Goal: Register for event/course

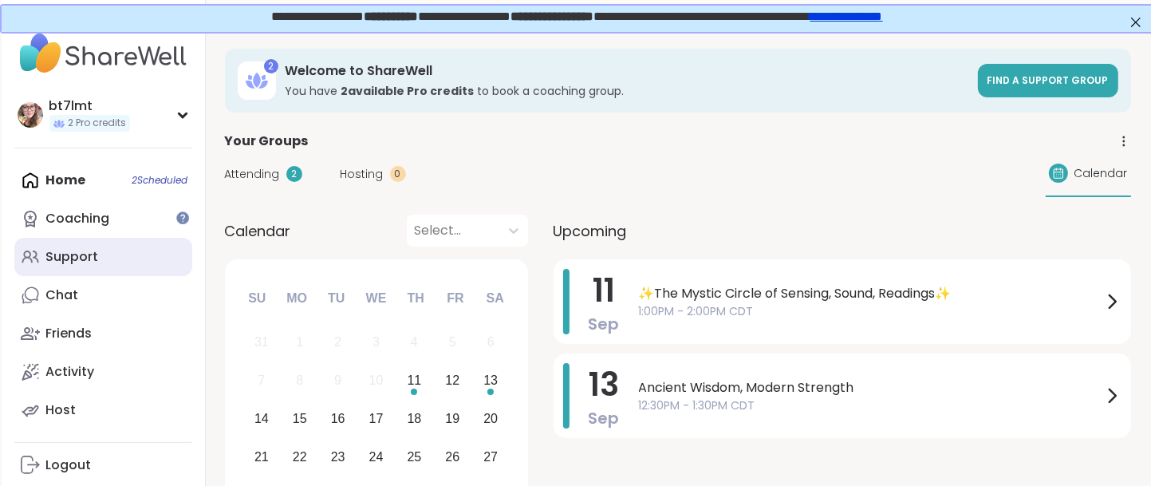
click at [80, 254] on div "Support" at bounding box center [72, 257] width 53 height 18
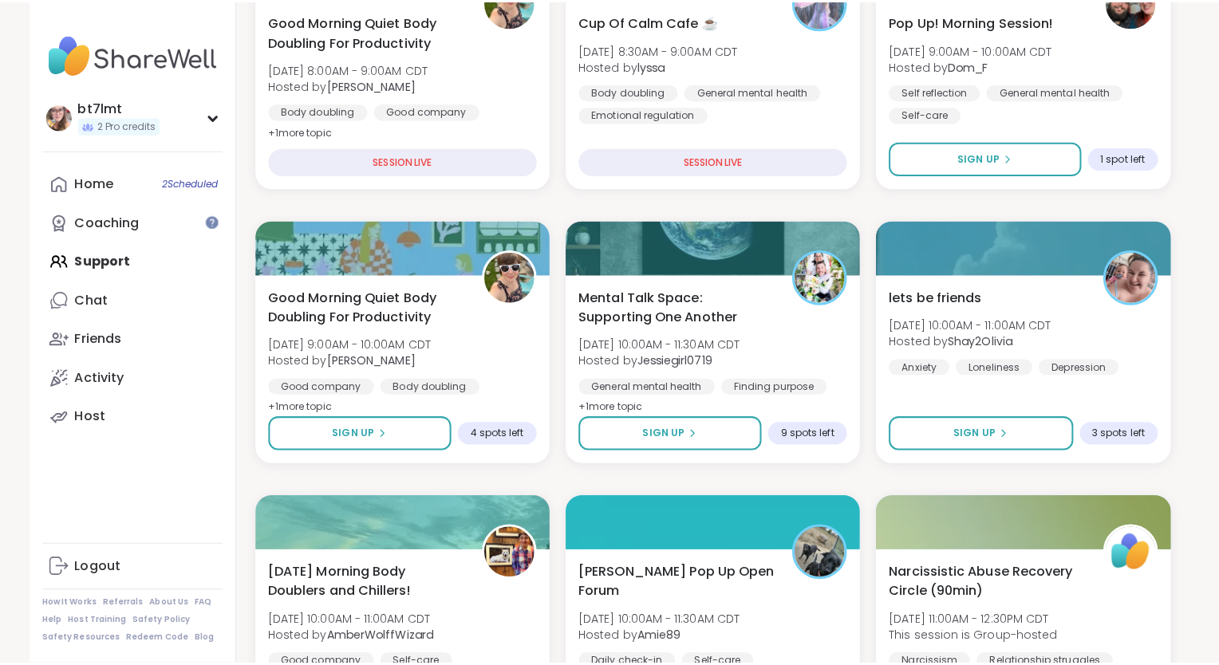
scroll to position [718, 0]
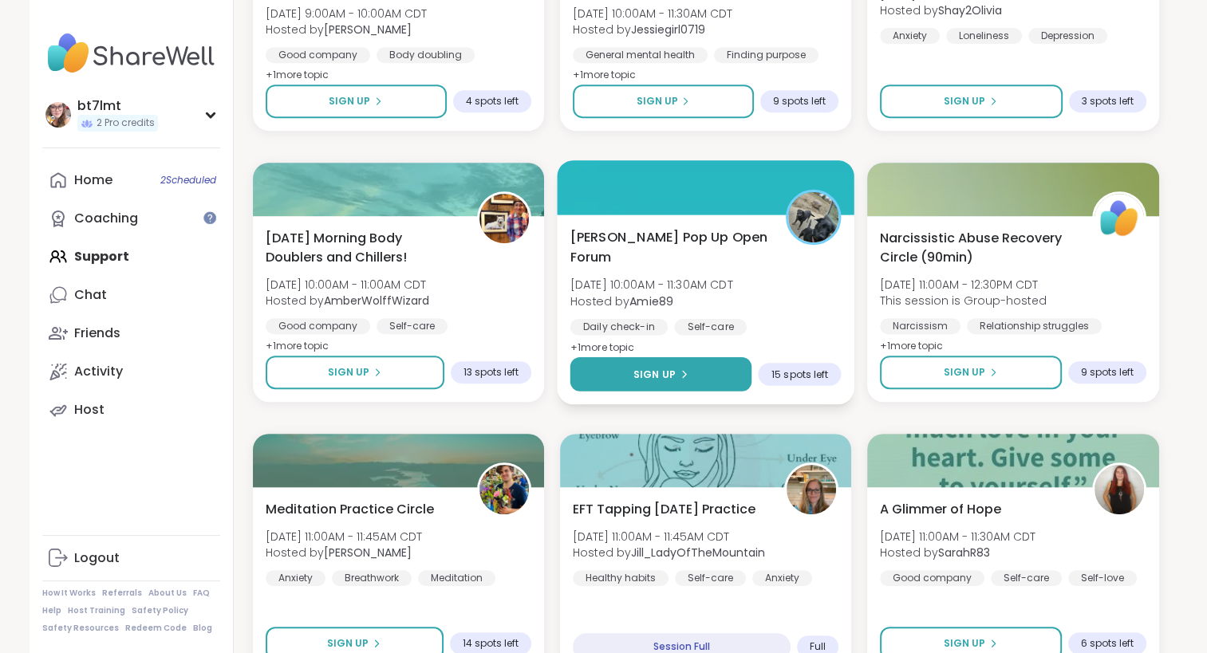
click at [686, 371] on icon at bounding box center [684, 374] width 10 height 10
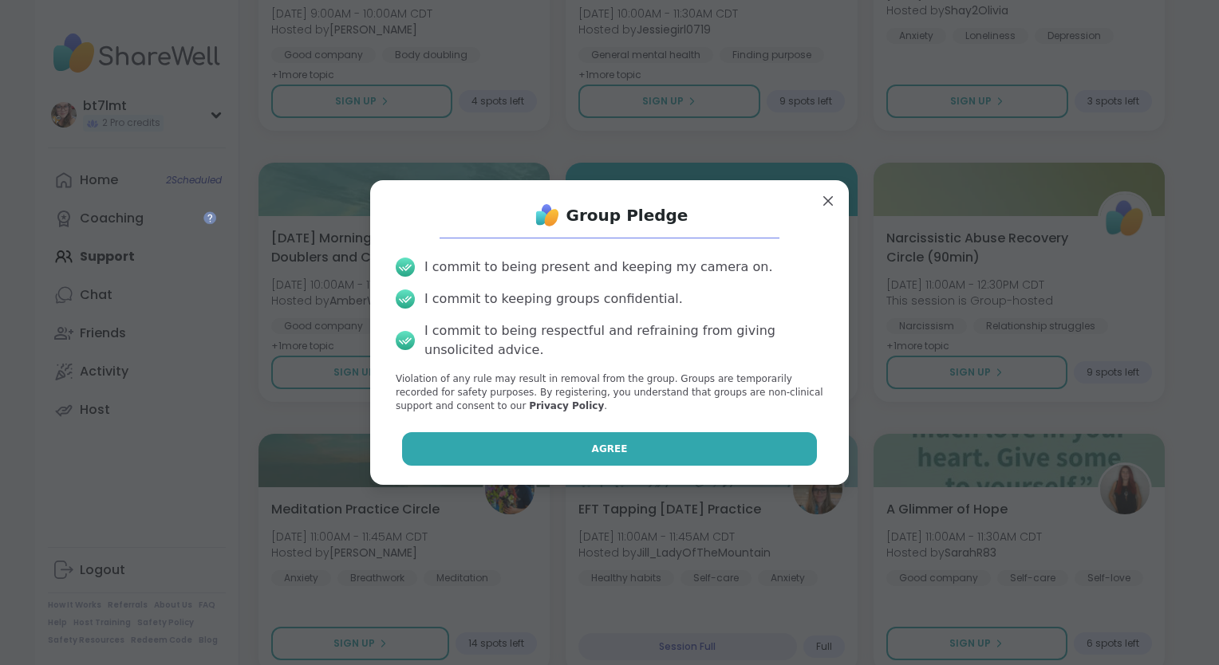
click at [722, 447] on button "Agree" at bounding box center [610, 449] width 416 height 34
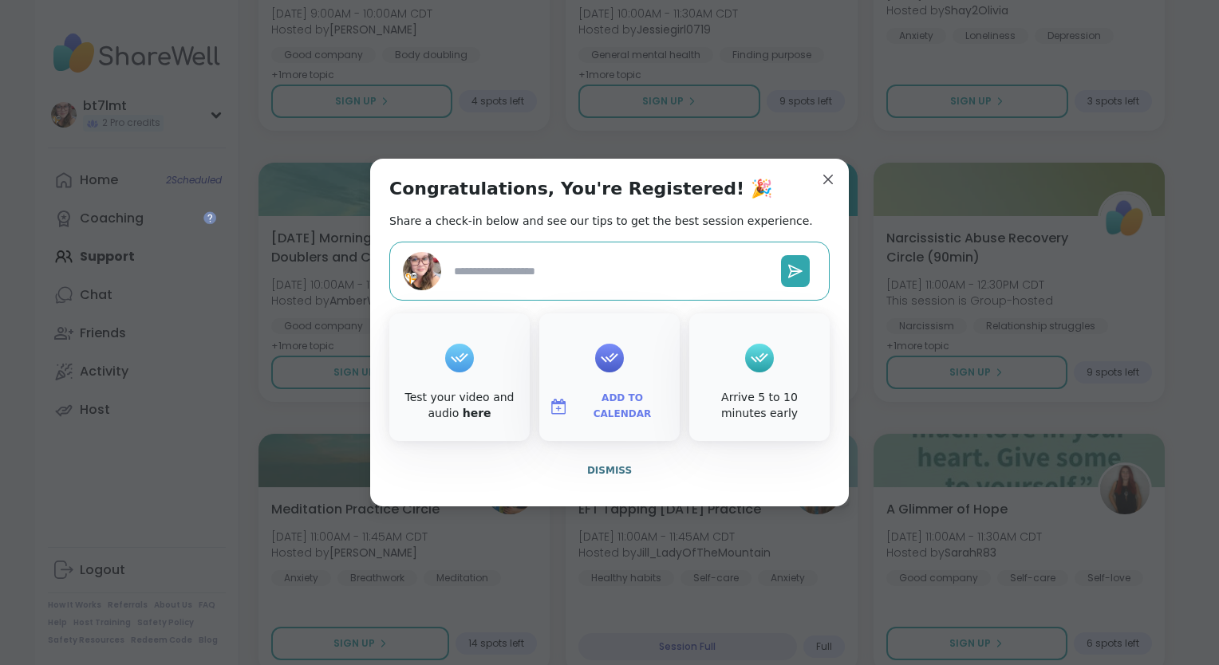
type textarea "*"
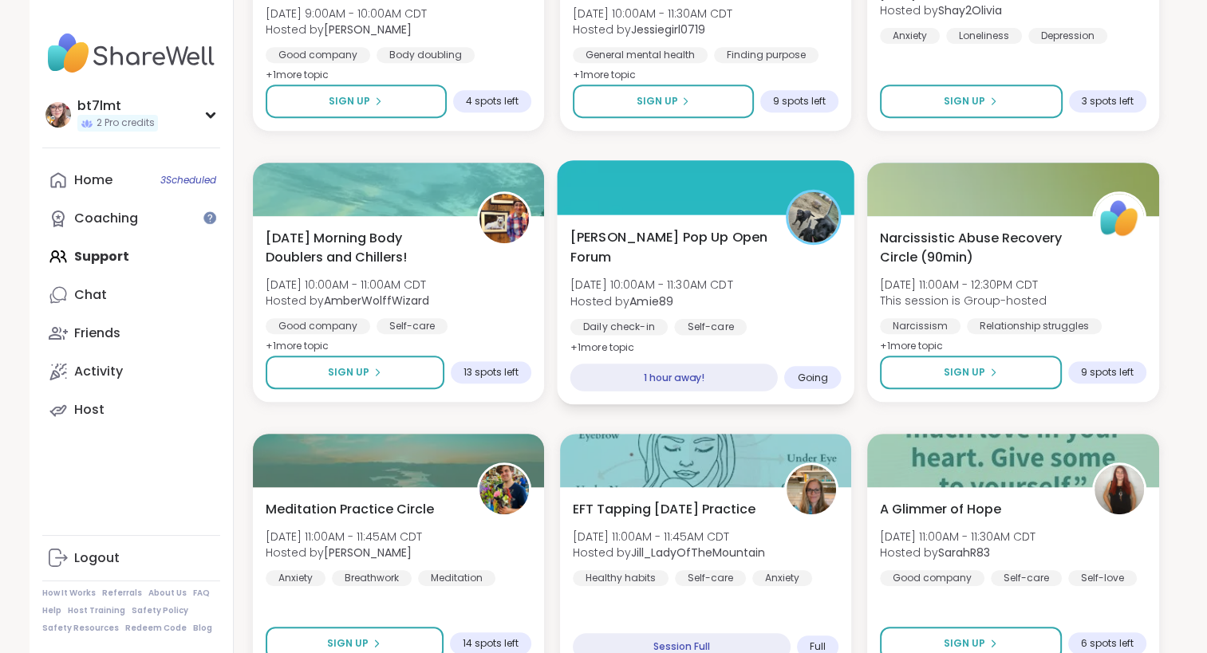
click at [807, 241] on img at bounding box center [813, 217] width 50 height 50
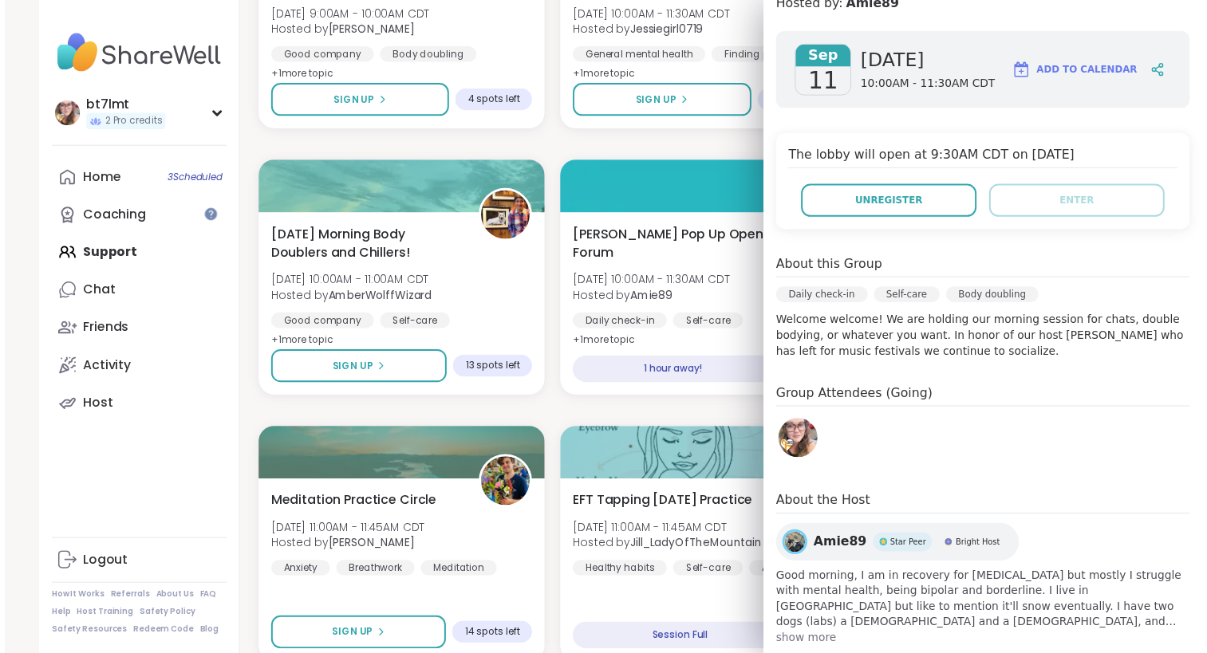
scroll to position [0, 0]
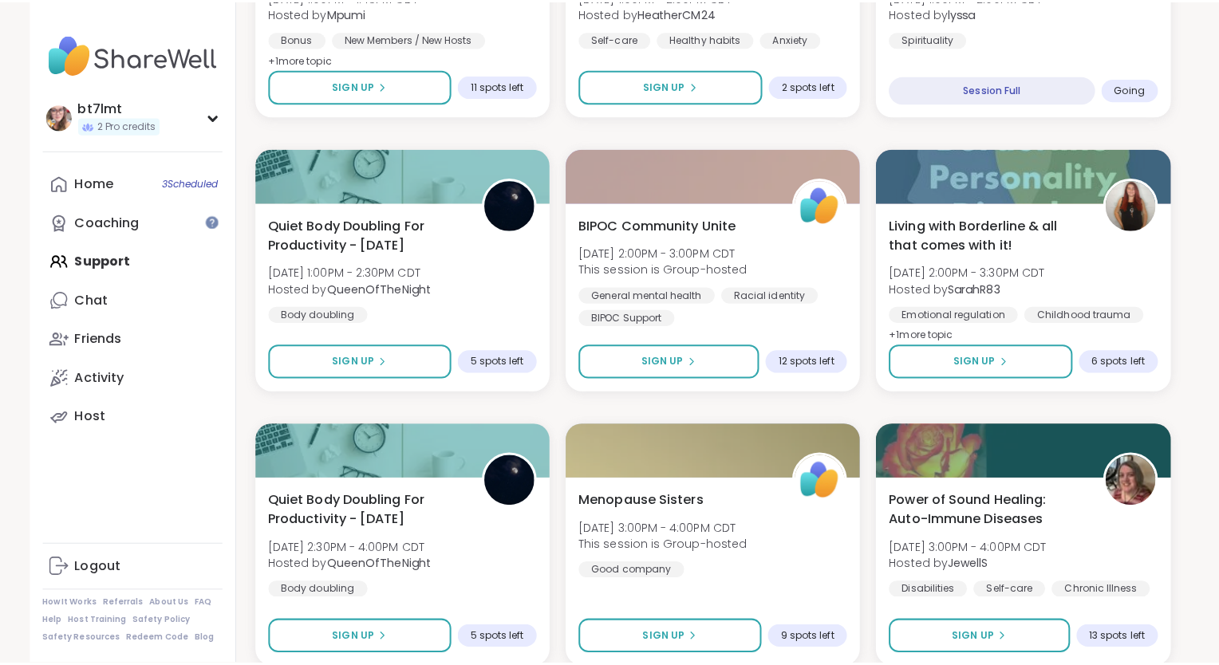
scroll to position [1835, 0]
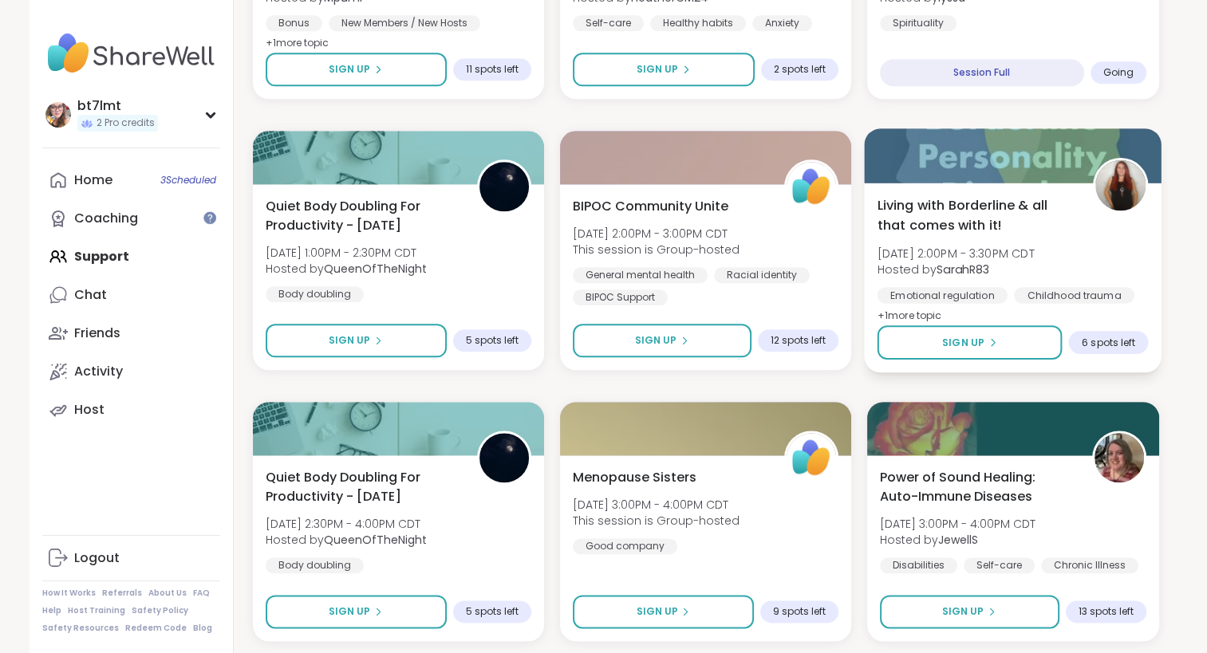
click at [1087, 257] on div "Living with Borderline & all that comes with it! [DATE] 2:00PM - 3:30PM CDT Hos…" at bounding box center [1013, 260] width 271 height 130
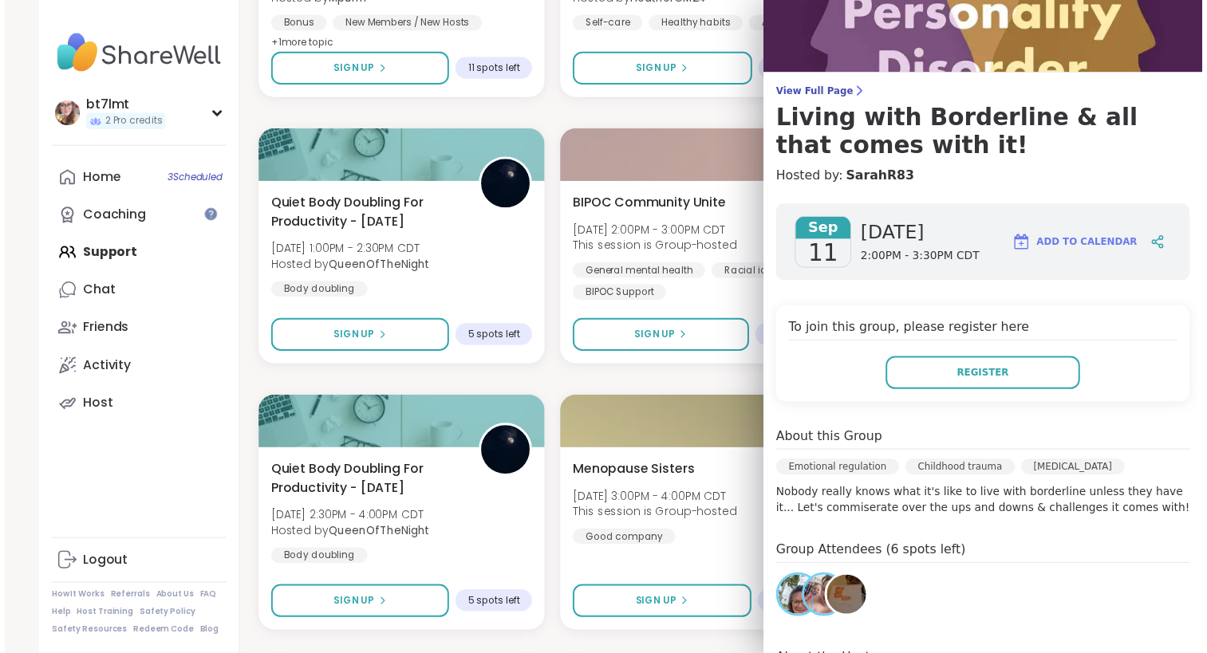
scroll to position [80, 0]
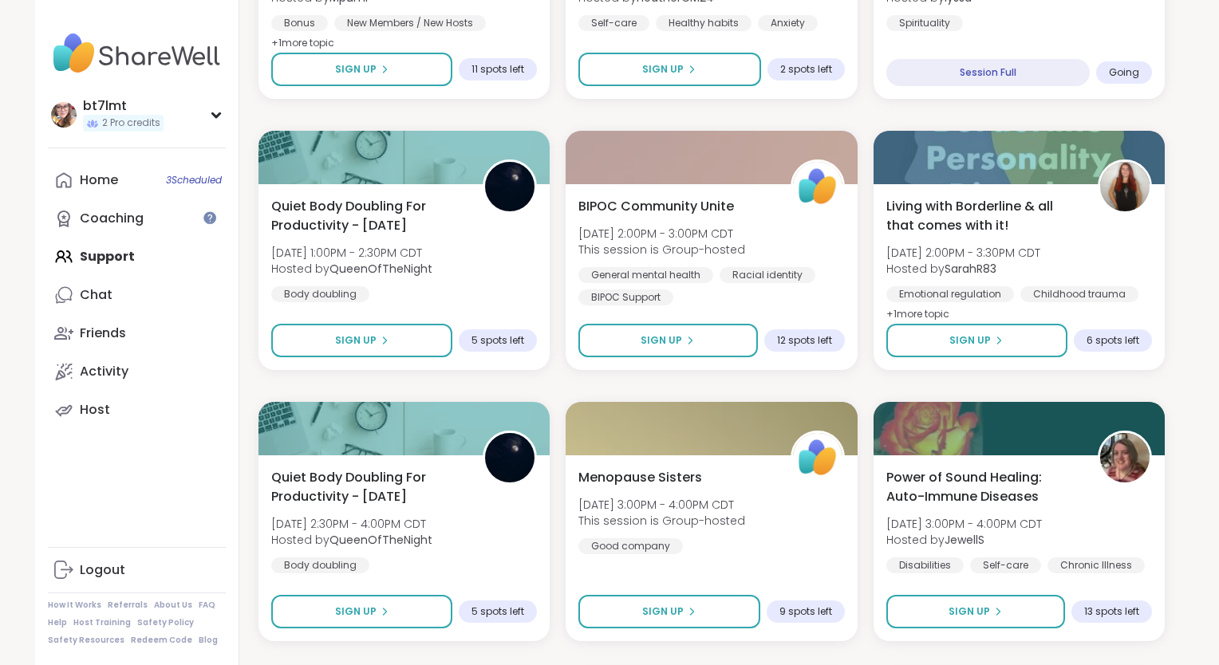
click at [753, 382] on div "Good Morning Quiet Body Doubling For Productivity Thu, Sep 11 | 8:00AM - 9:00AM…" at bounding box center [711, 114] width 906 height 3223
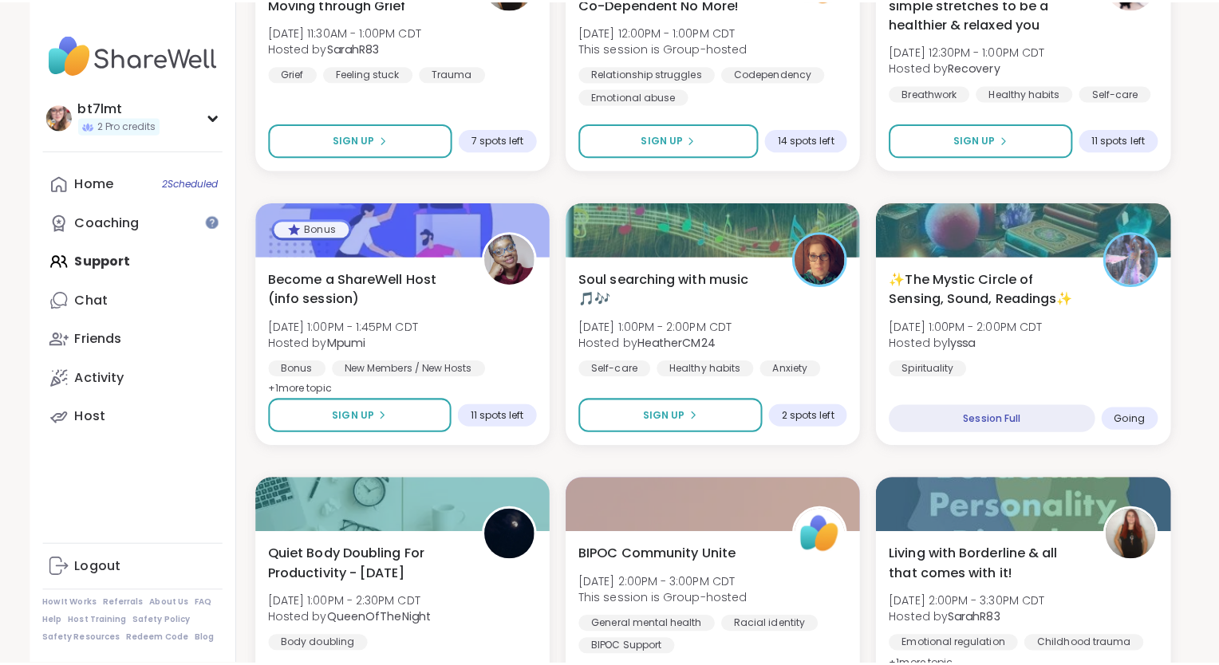
scroll to position [1273, 0]
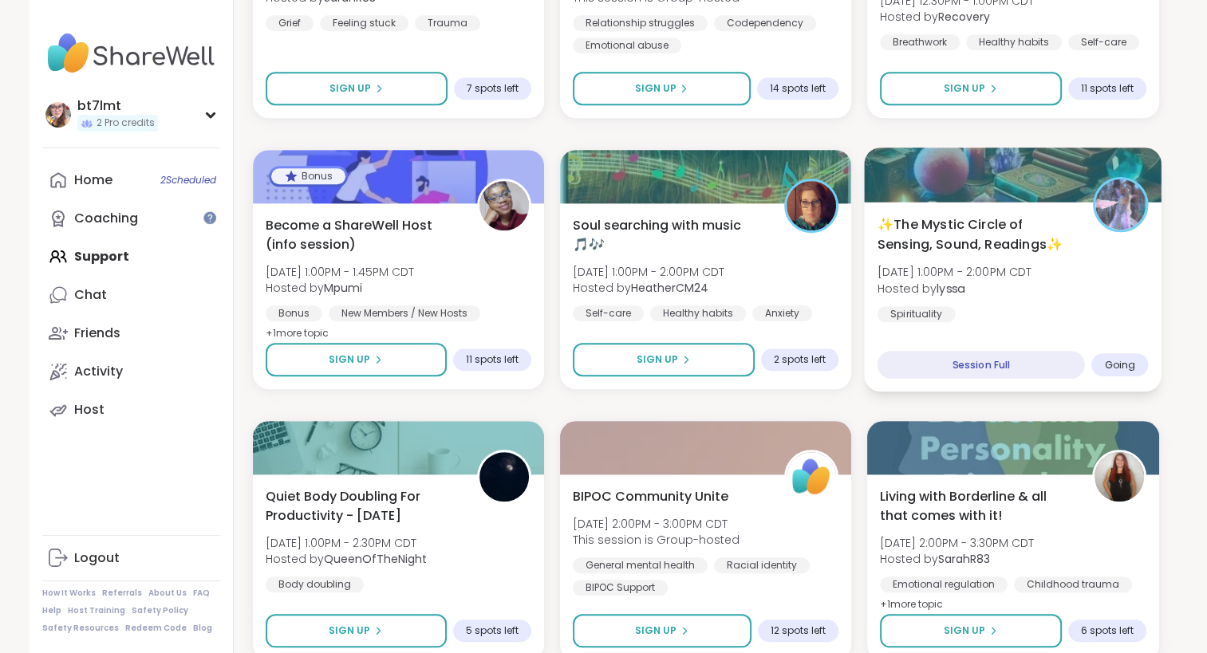
click at [1094, 299] on div "✨The Mystic Circle of Sensing, Sound, Readings✨ [DATE] 1:00PM - 2:00PM CDT Host…" at bounding box center [1013, 269] width 271 height 108
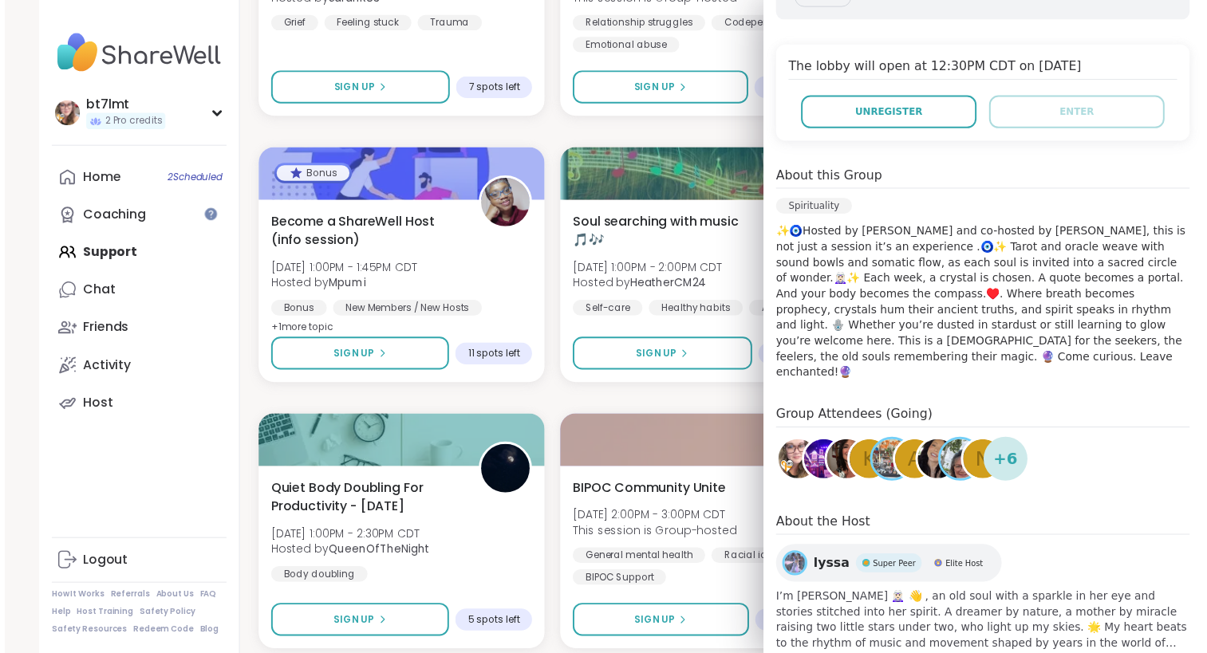
scroll to position [338, 0]
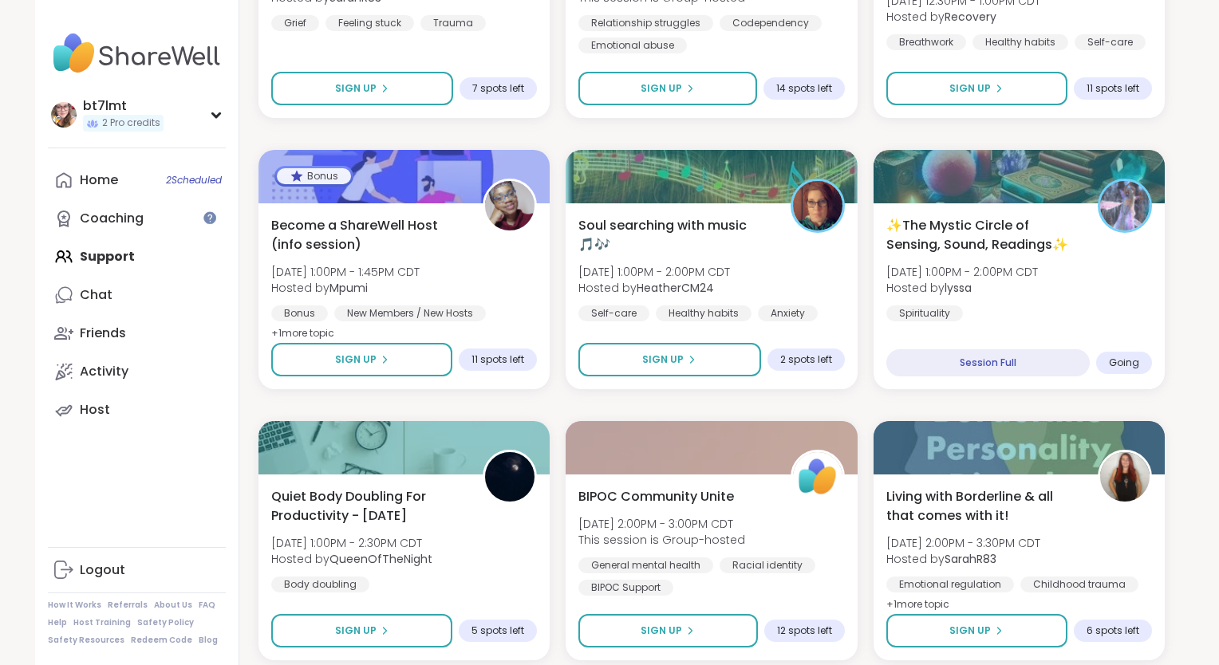
click at [745, 404] on div "Pop Up! Morning Session! [DATE] 9:00AM - 10:00AM CDT Hosted by Dom_F Self refle…" at bounding box center [711, 676] width 906 height 3223
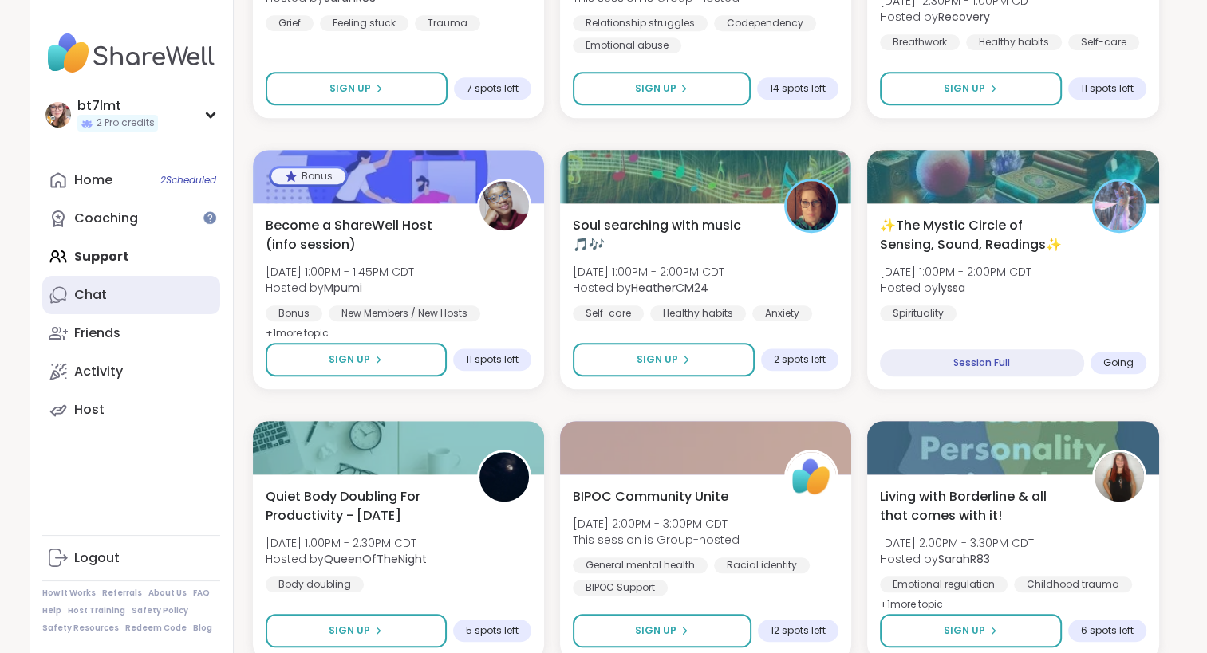
click at [134, 303] on link "Chat" at bounding box center [131, 295] width 178 height 38
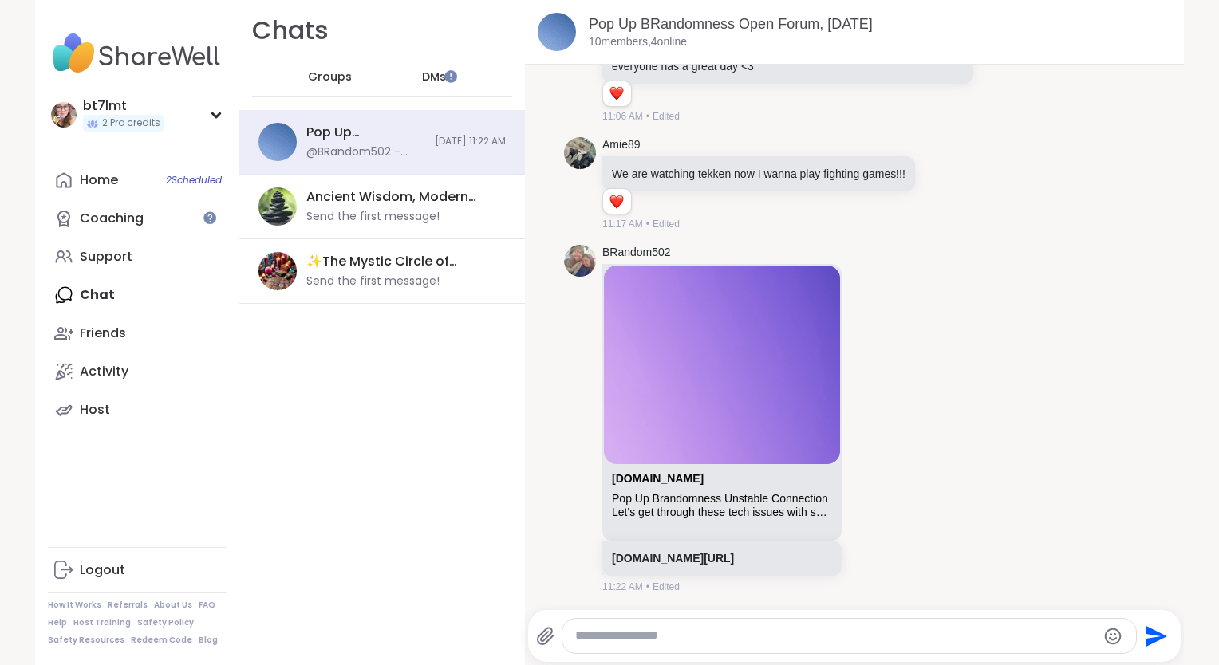
click at [422, 77] on span "DMs" at bounding box center [434, 77] width 24 height 16
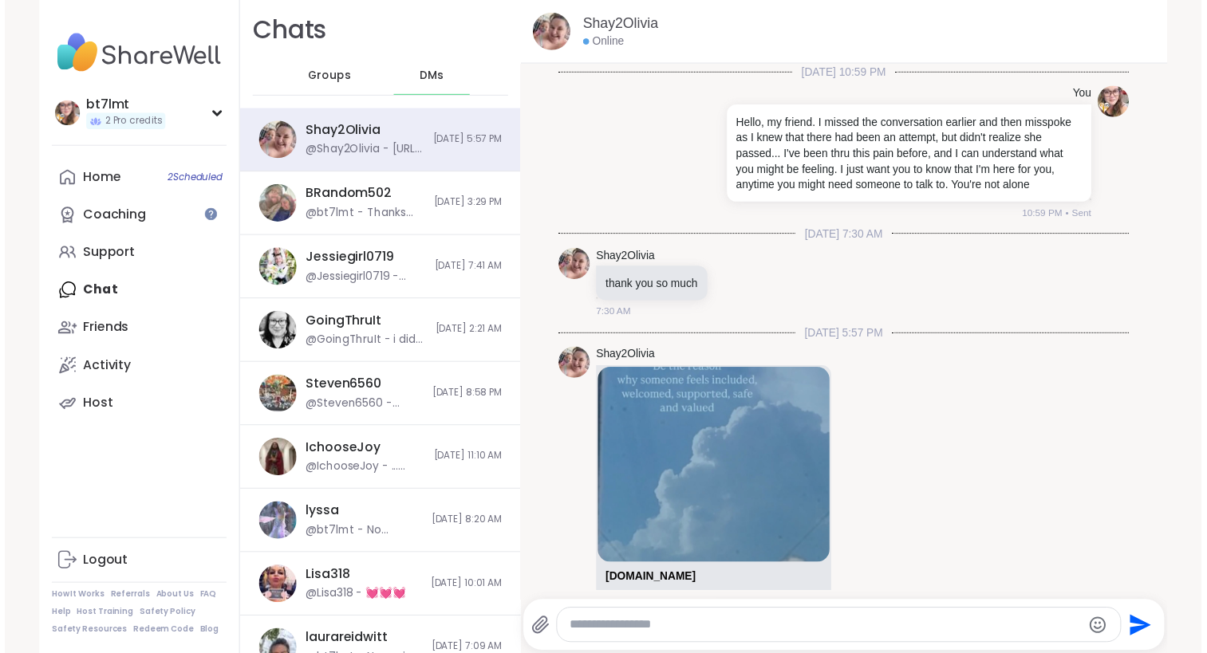
scroll to position [160, 0]
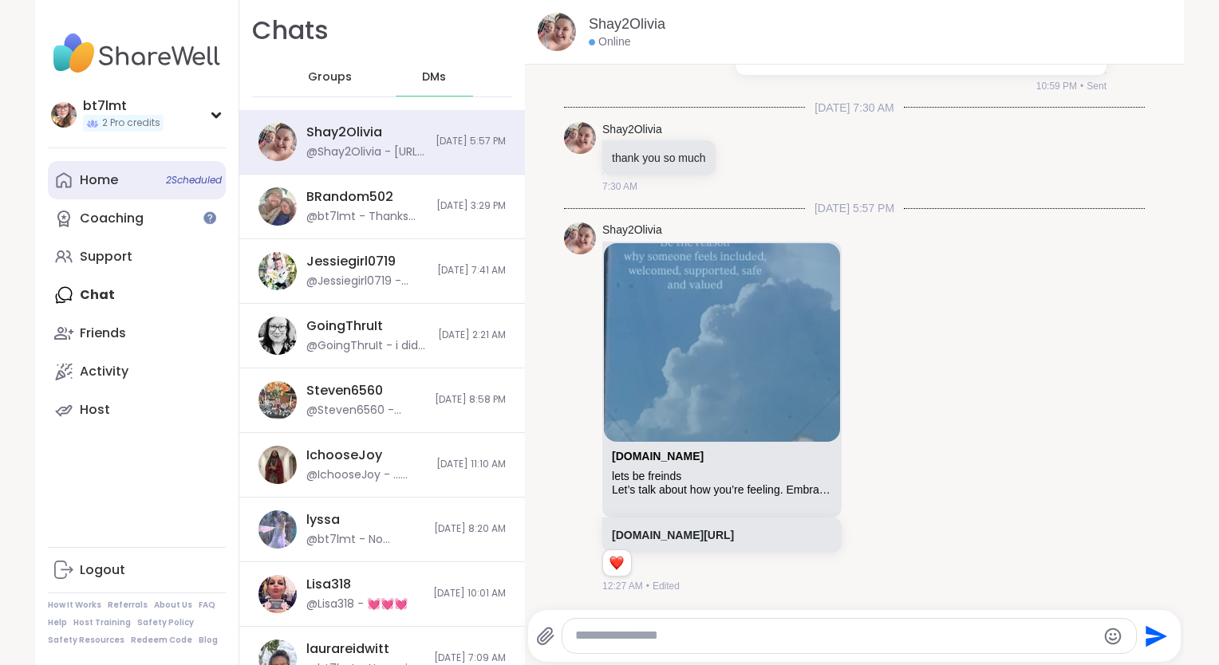
click at [129, 174] on link "Home 2 Scheduled" at bounding box center [137, 180] width 178 height 38
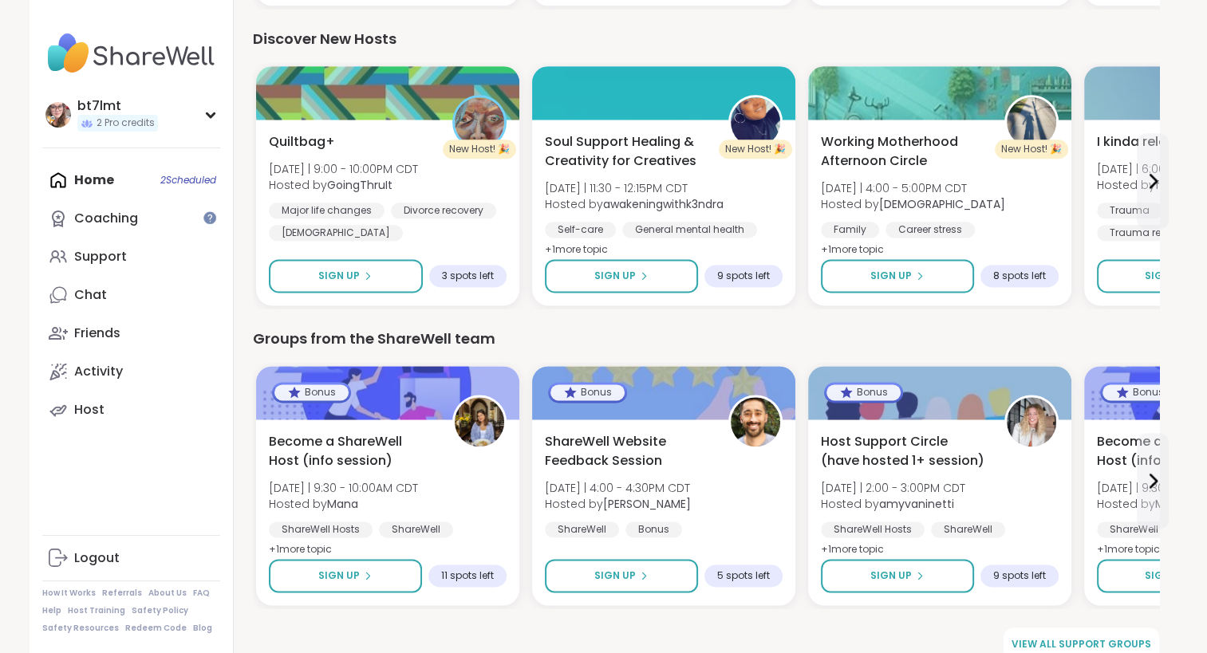
scroll to position [2057, 0]
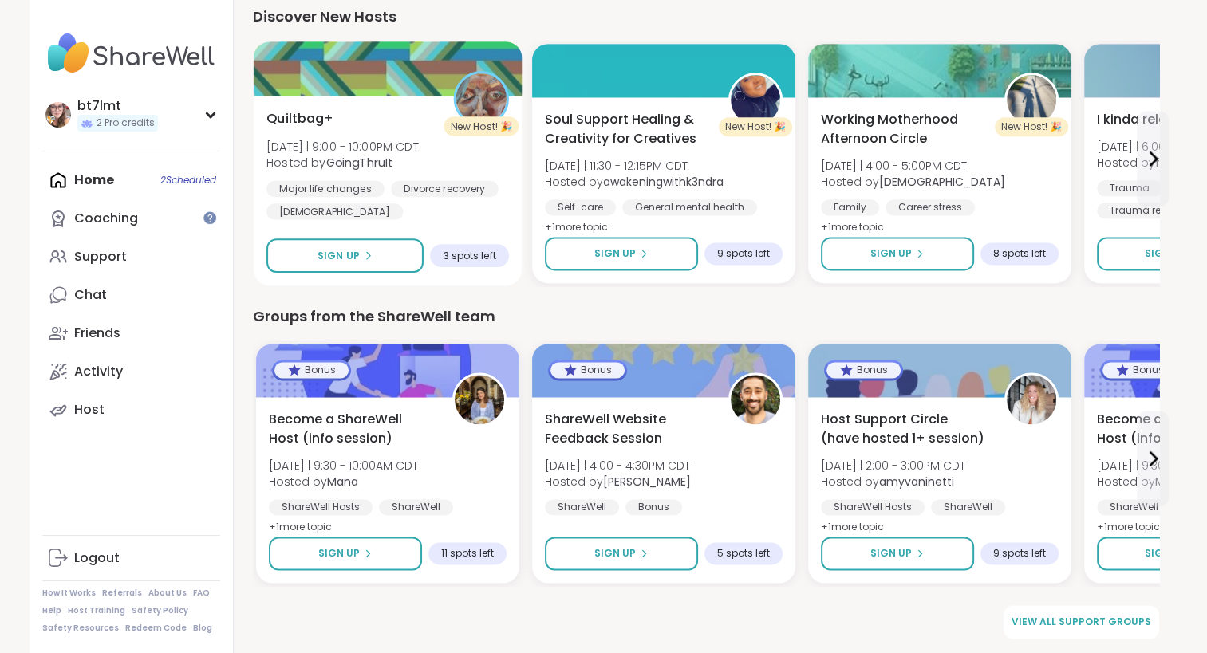
click at [488, 157] on div "Quiltbag+ [DATE] | 9:00 - 10:00PM CDT Hosted by GoingThruIt Major life changes …" at bounding box center [387, 164] width 243 height 111
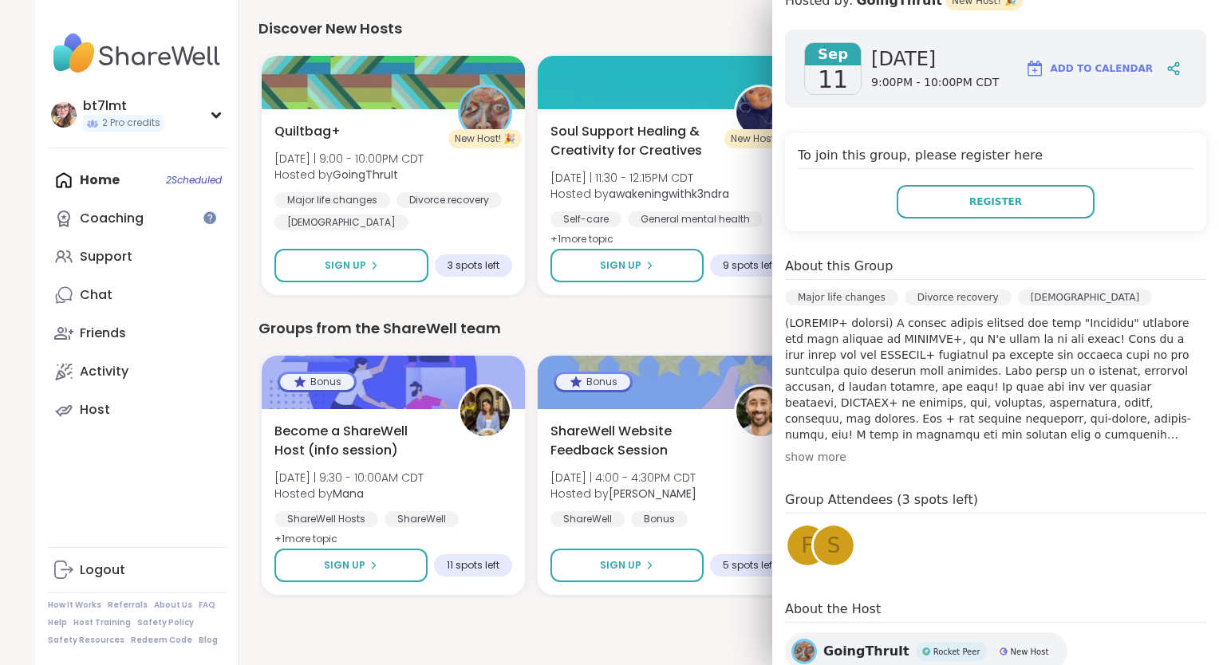
scroll to position [239, 0]
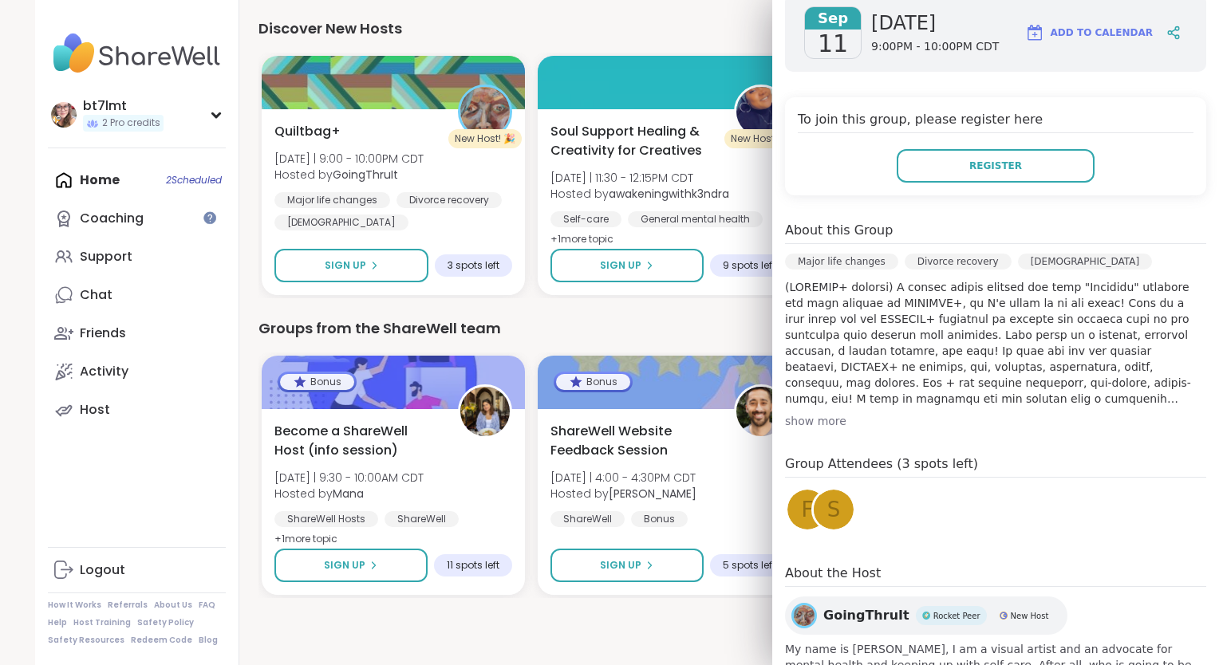
click at [822, 420] on div "show more" at bounding box center [995, 421] width 421 height 16
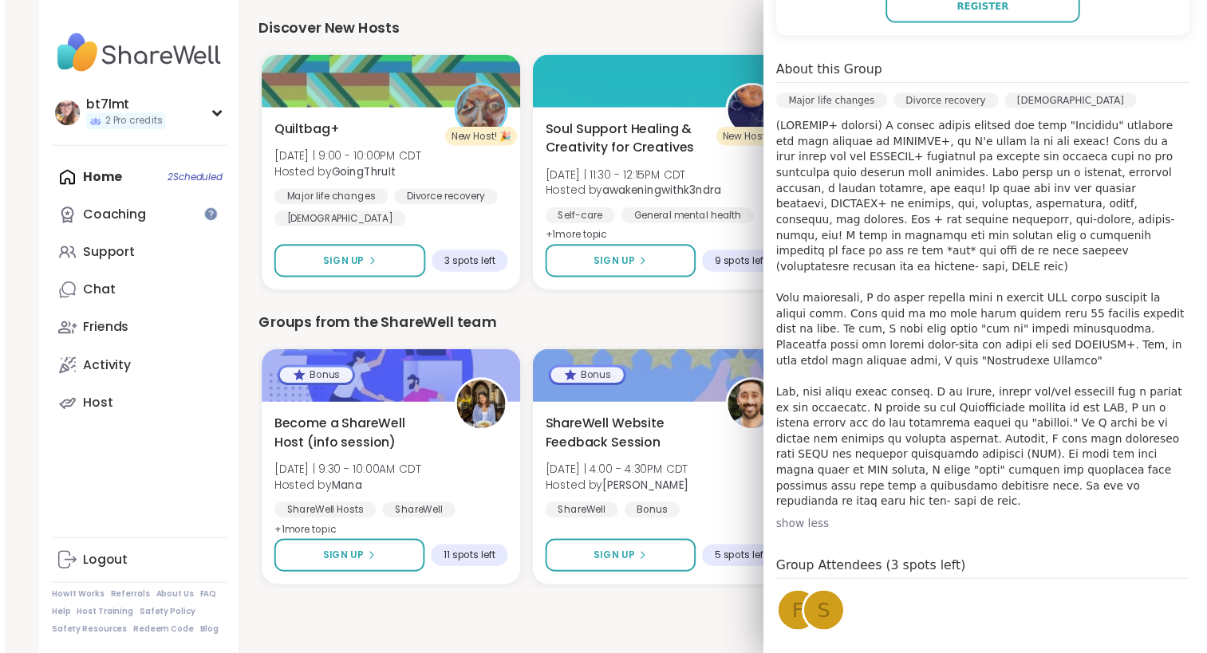
scroll to position [479, 0]
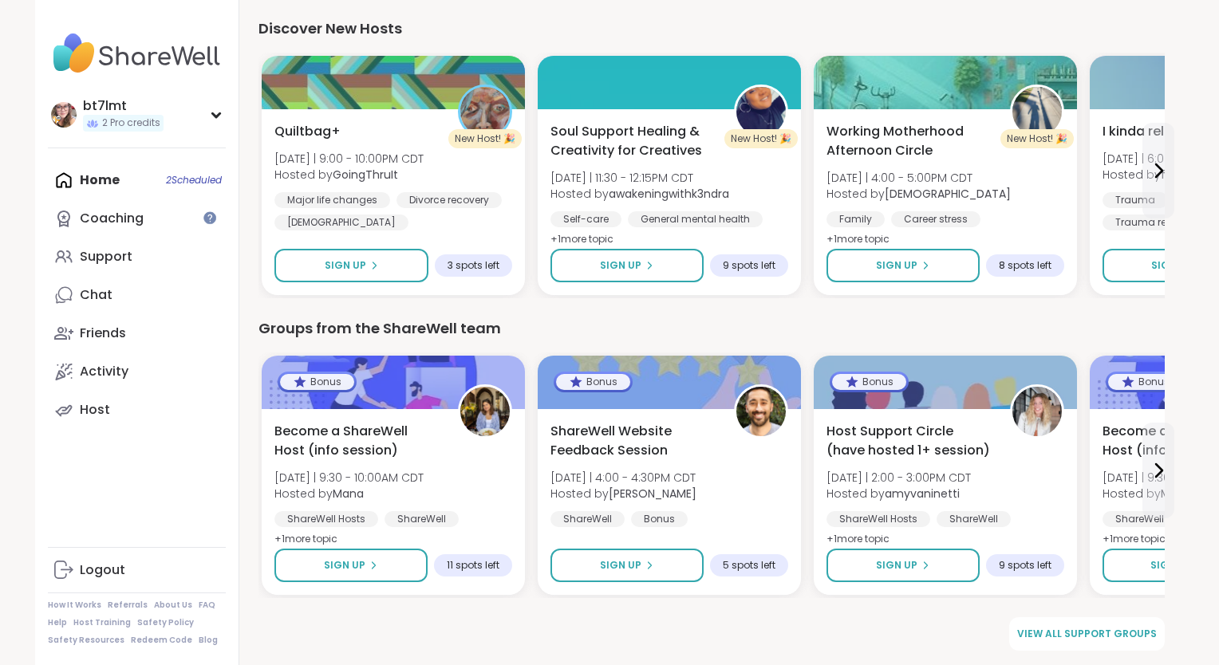
drag, startPoint x: 0, startPoint y: 9, endPoint x: 118, endPoint y: 464, distance: 470.6
click at [118, 464] on div "bt7lmt 2 Pro credits Profile Membership Settings Help Home 2 Scheduled Coaching…" at bounding box center [137, 332] width 204 height 665
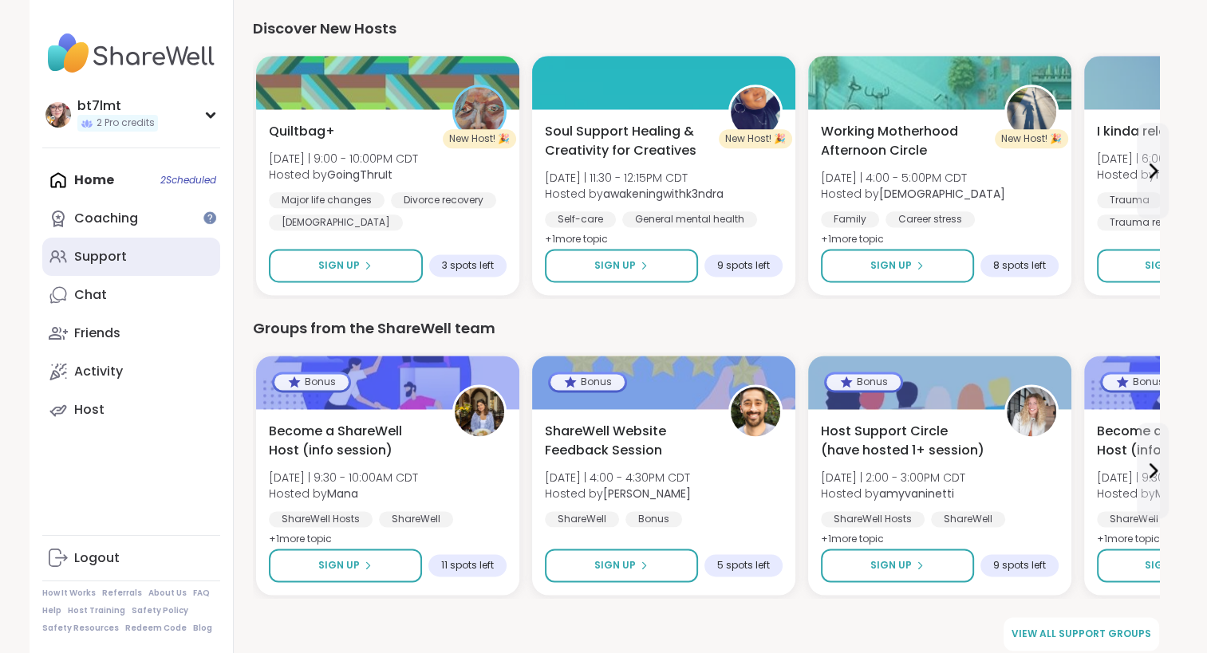
click at [93, 257] on div "Support" at bounding box center [100, 257] width 53 height 18
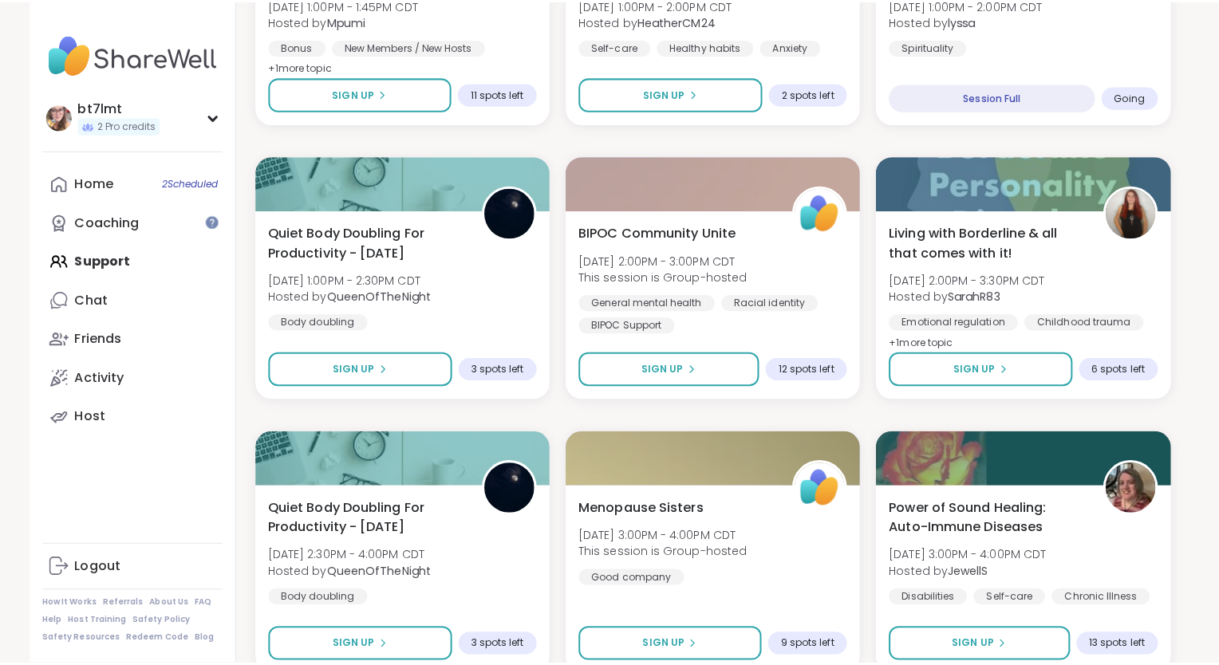
scroll to position [1595, 0]
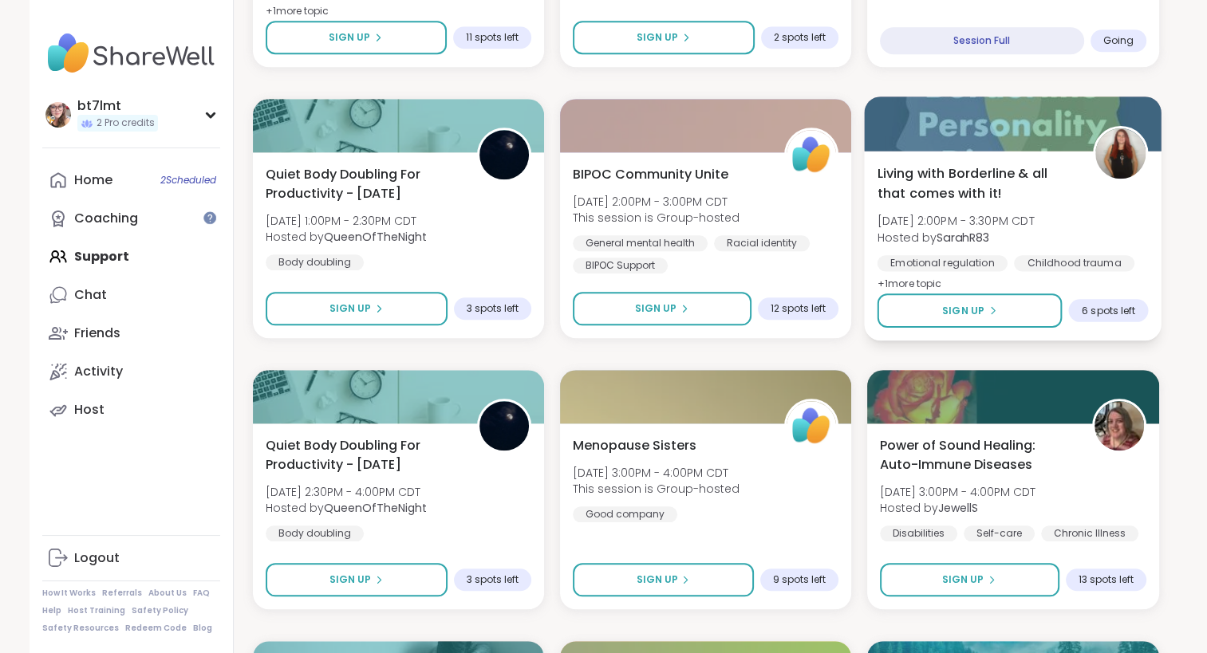
click at [1113, 235] on div "Living with Borderline & all that comes with it! [DATE] 2:00PM - 3:30PM CDT Hos…" at bounding box center [1013, 229] width 271 height 130
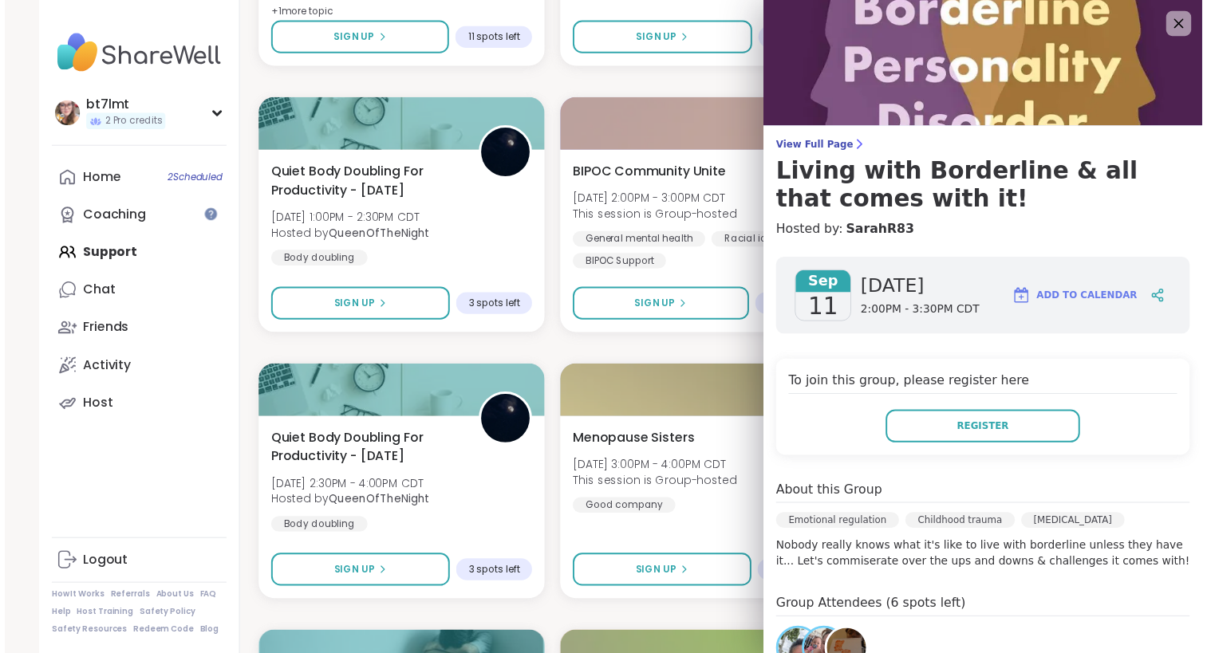
scroll to position [0, 0]
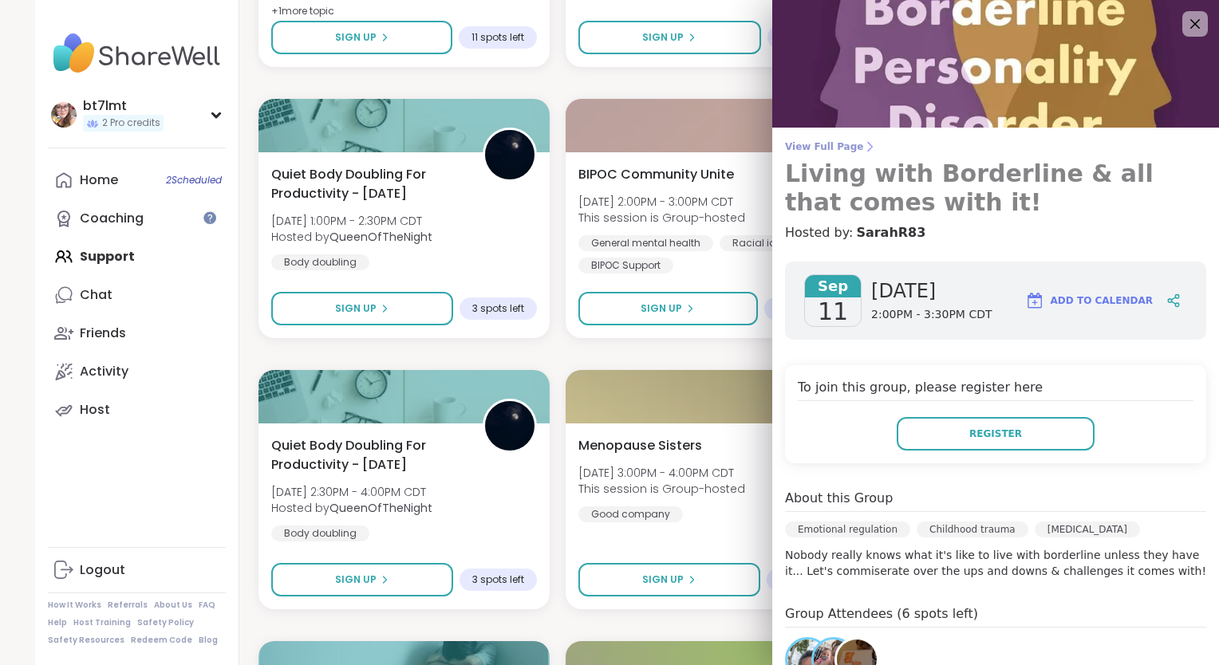
click at [816, 144] on span "View Full Page" at bounding box center [995, 146] width 421 height 13
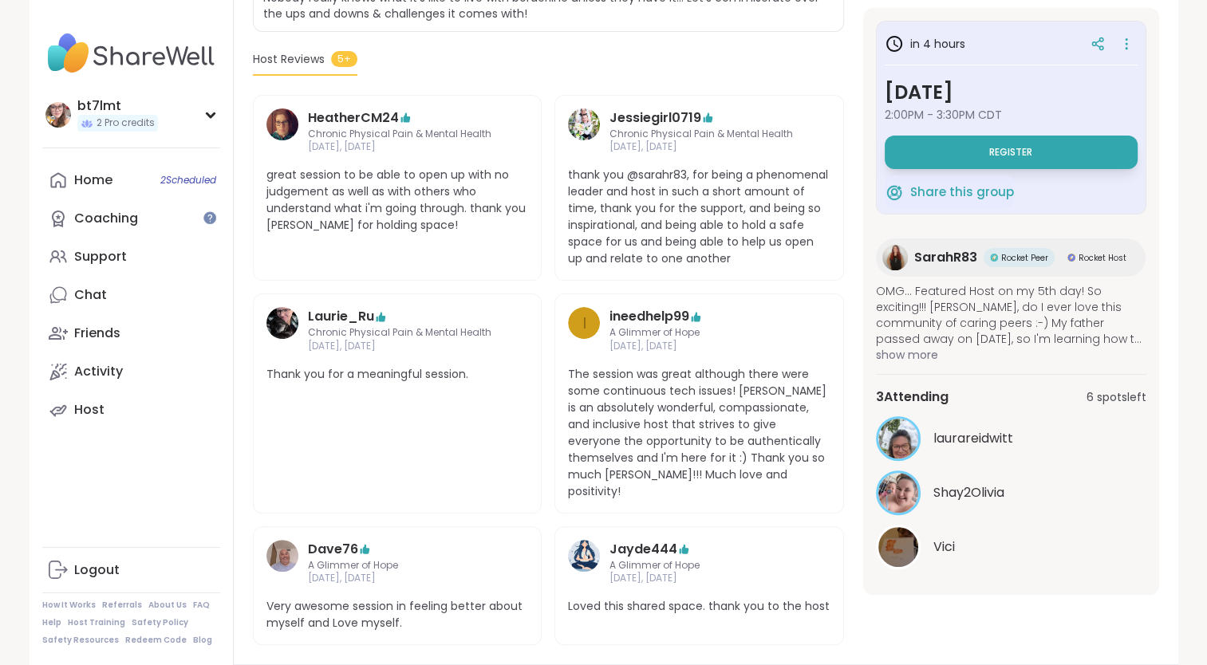
scroll to position [399, 0]
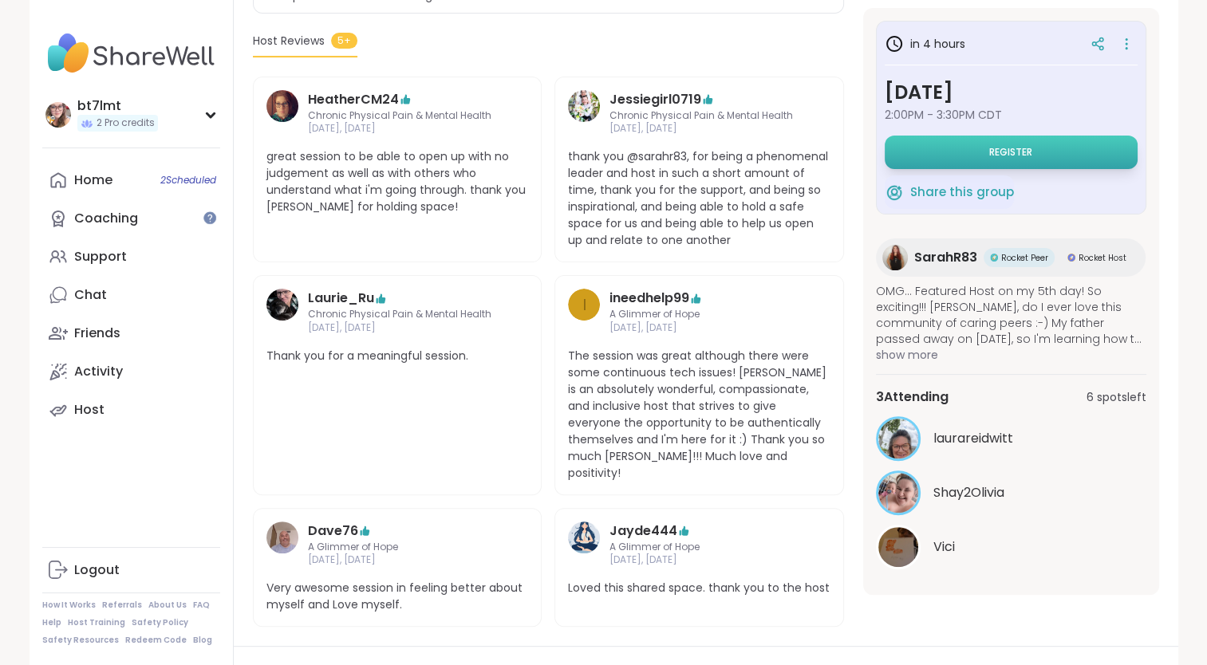
click at [997, 155] on span "Register" at bounding box center [1010, 152] width 43 height 13
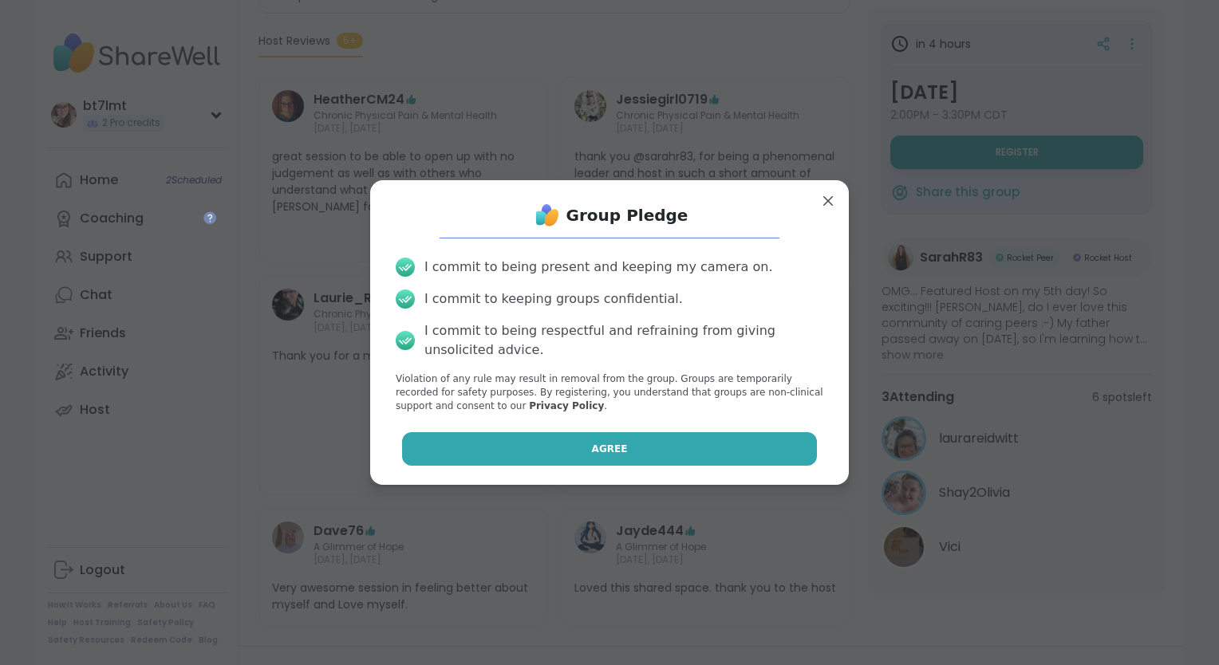
click at [562, 436] on button "Agree" at bounding box center [610, 449] width 416 height 34
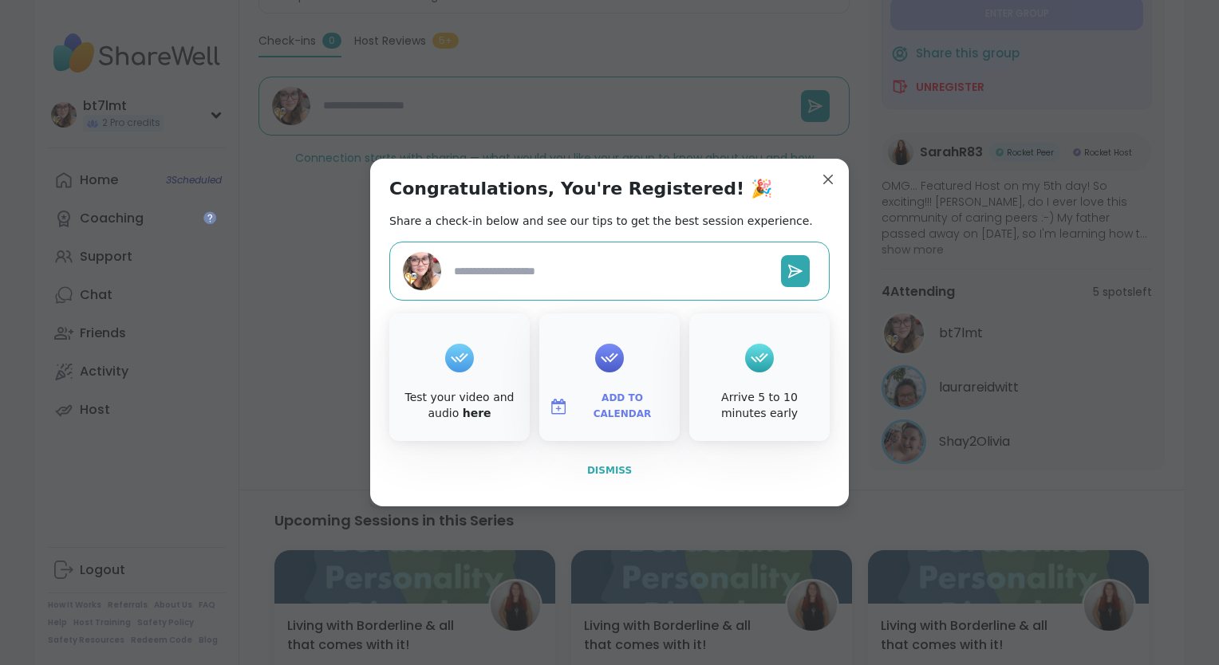
click at [597, 472] on span "Dismiss" at bounding box center [609, 470] width 45 height 11
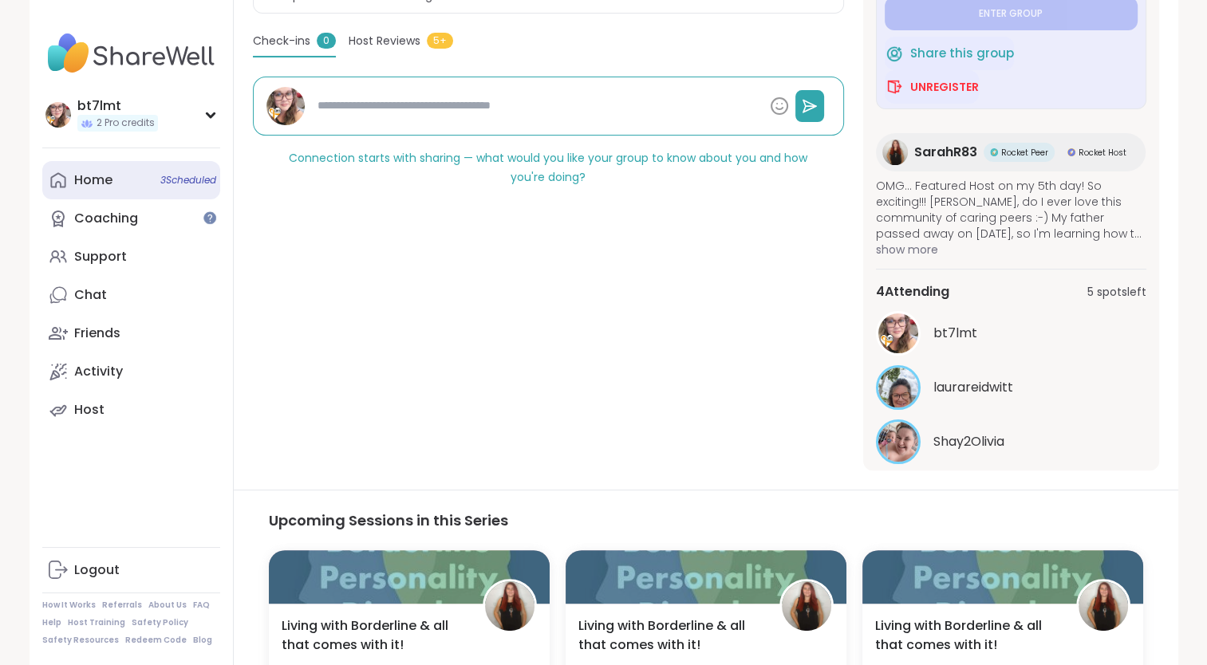
click at [110, 179] on div "Home 3 Scheduled" at bounding box center [93, 181] width 38 height 18
type textarea "*"
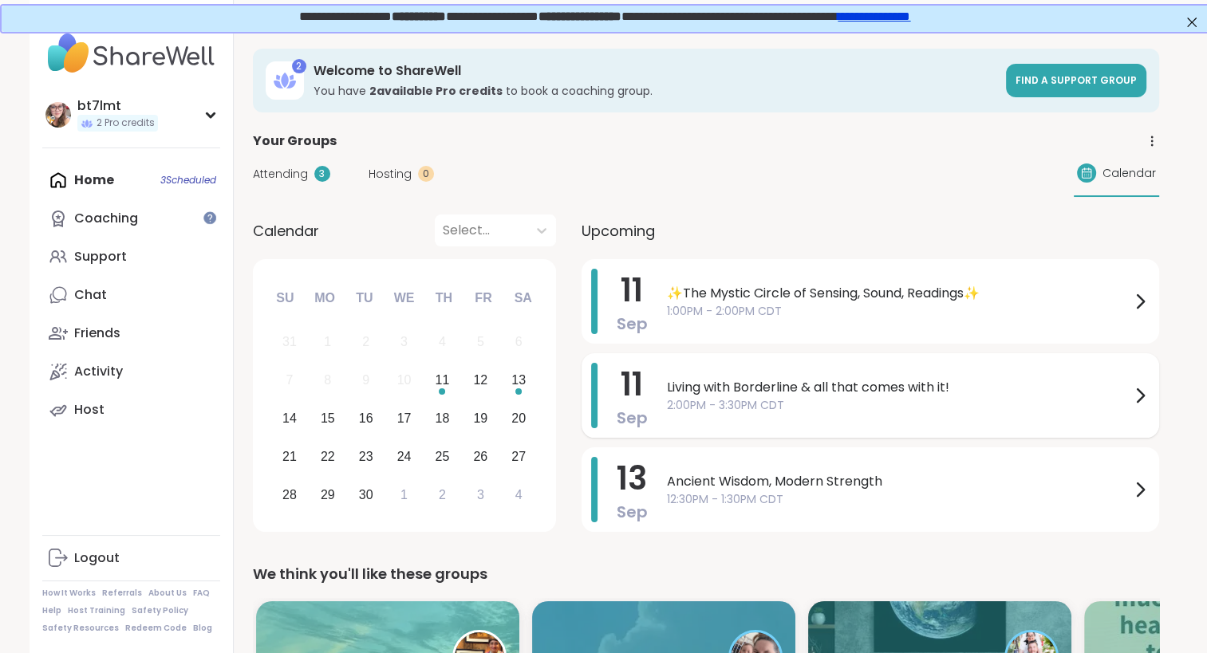
click at [855, 400] on span "2:00PM - 3:30PM CDT" at bounding box center [898, 405] width 463 height 17
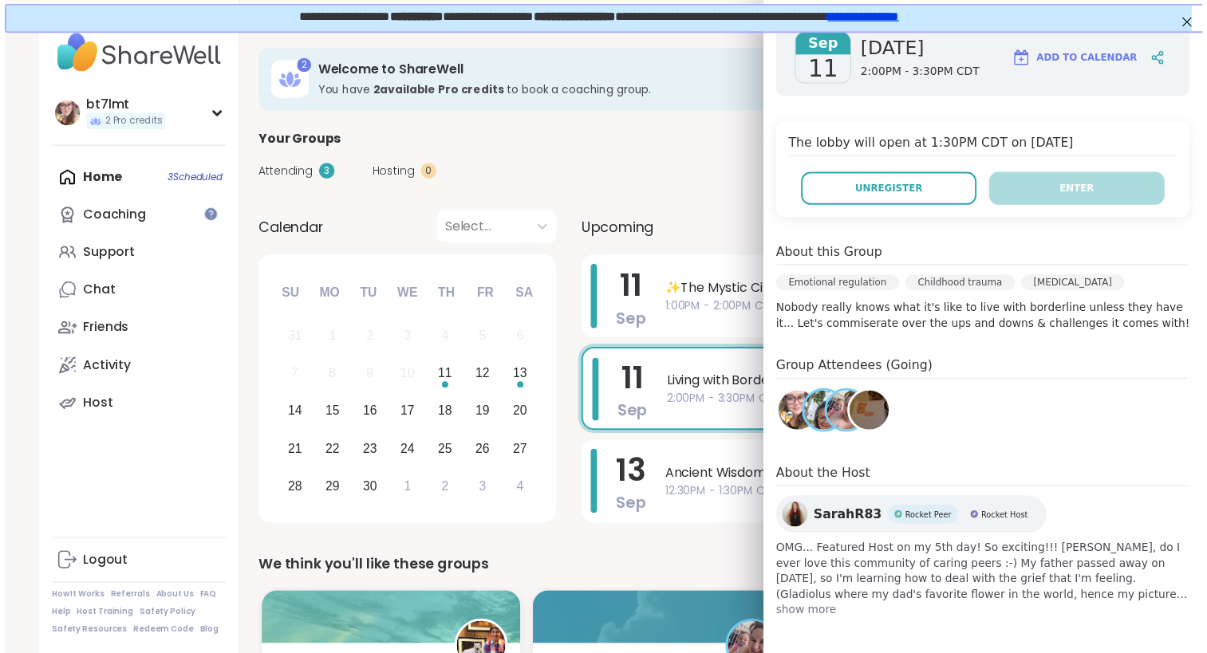
scroll to position [243, 0]
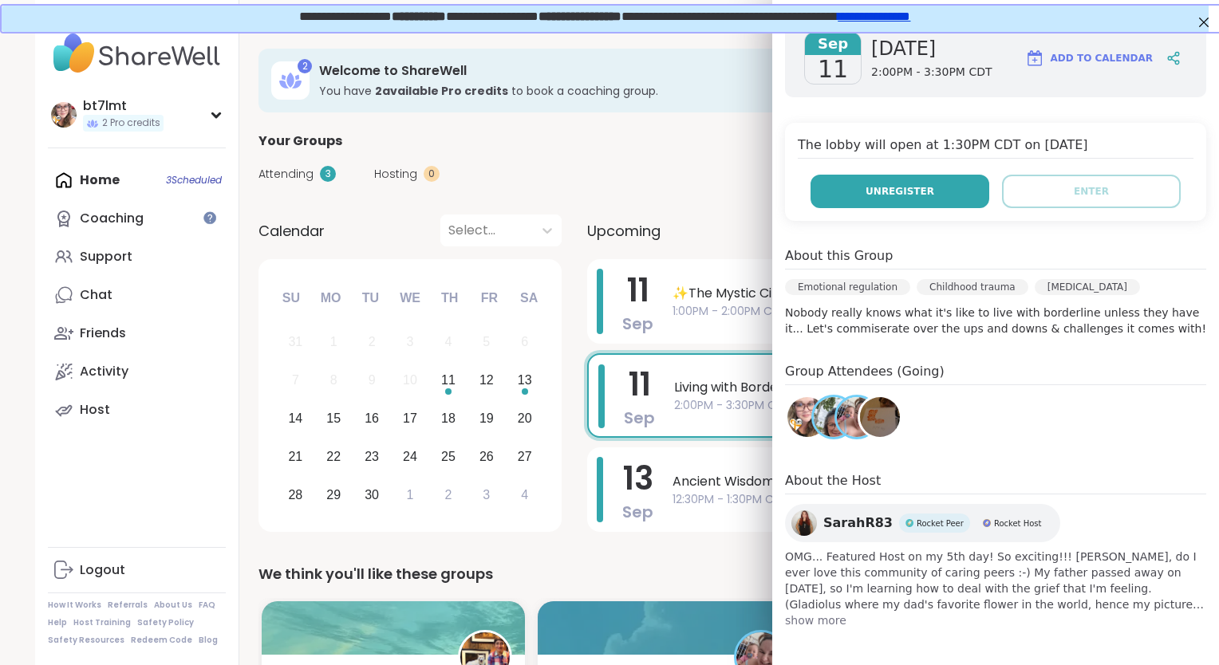
click at [900, 196] on span "Unregister" at bounding box center [900, 191] width 69 height 14
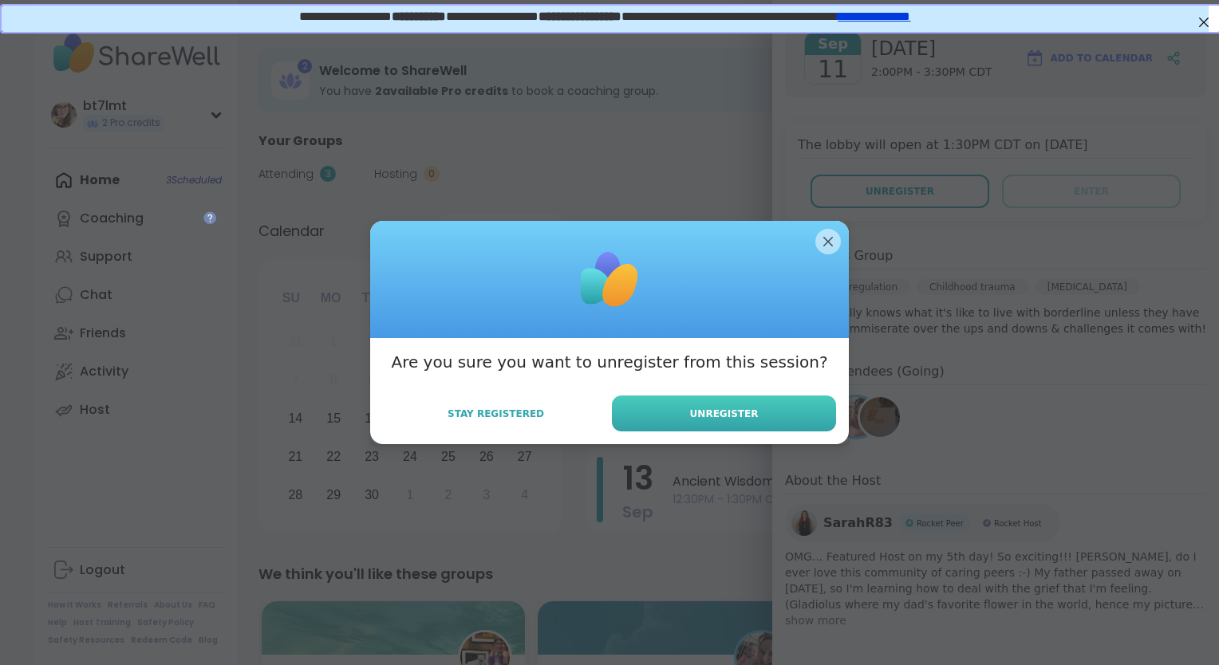
click at [733, 416] on span "Unregister" at bounding box center [724, 414] width 69 height 14
